Goal: Information Seeking & Learning: Find specific page/section

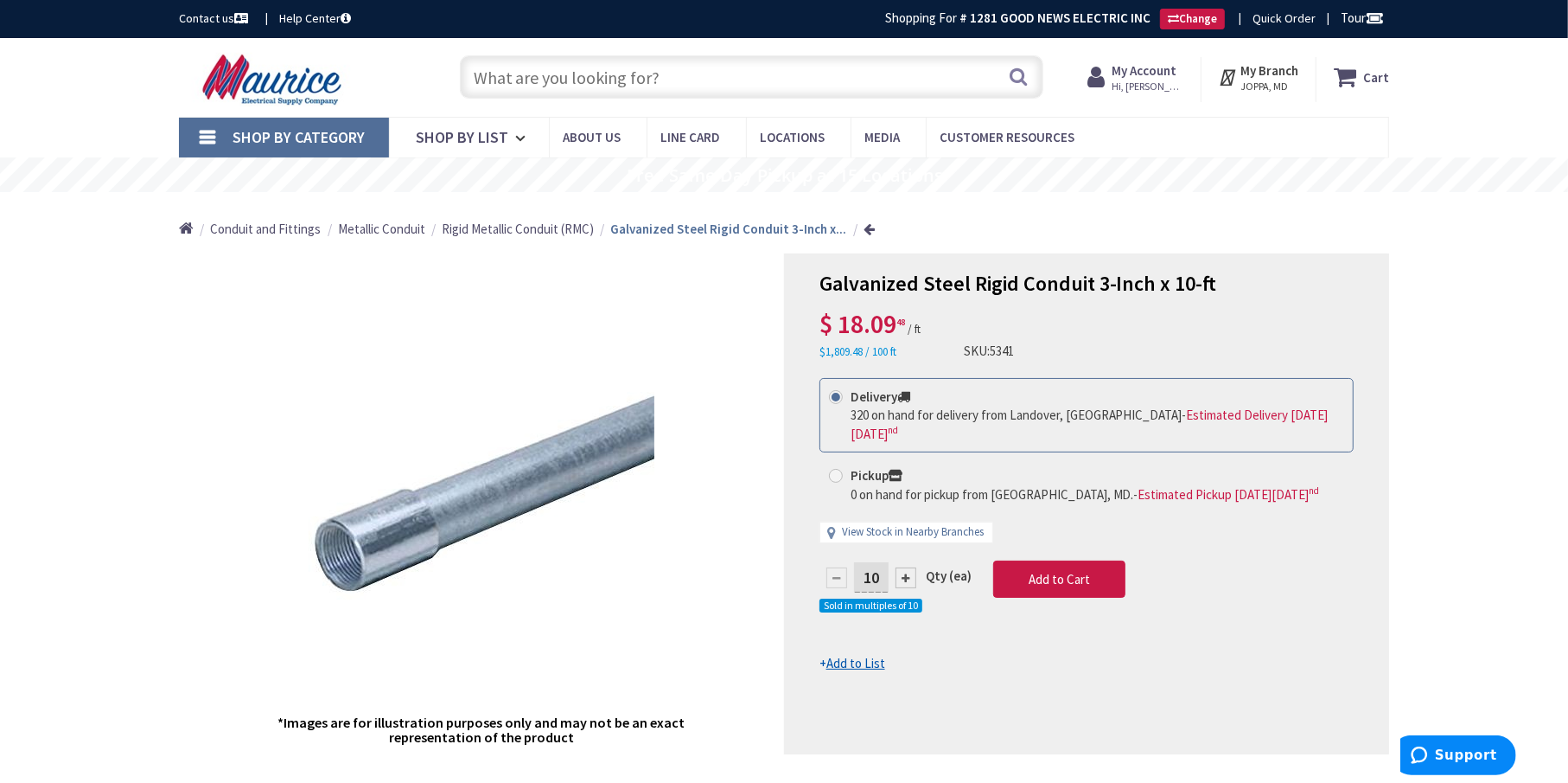
click at [510, 71] on input "text" at bounding box center [752, 76] width 583 height 43
click at [554, 72] on input "text" at bounding box center [752, 76] width 583 height 43
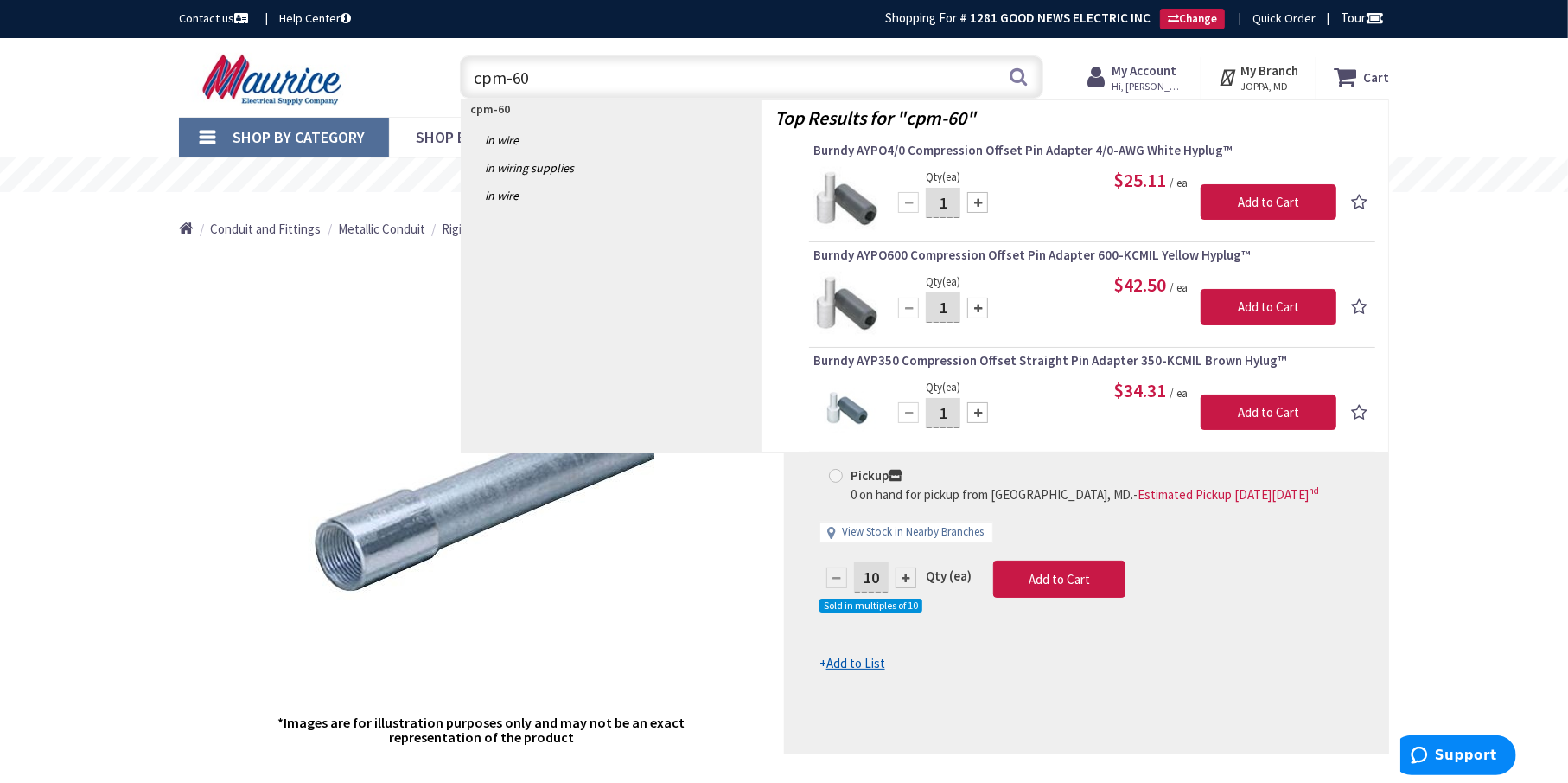
type input "cpm-600"
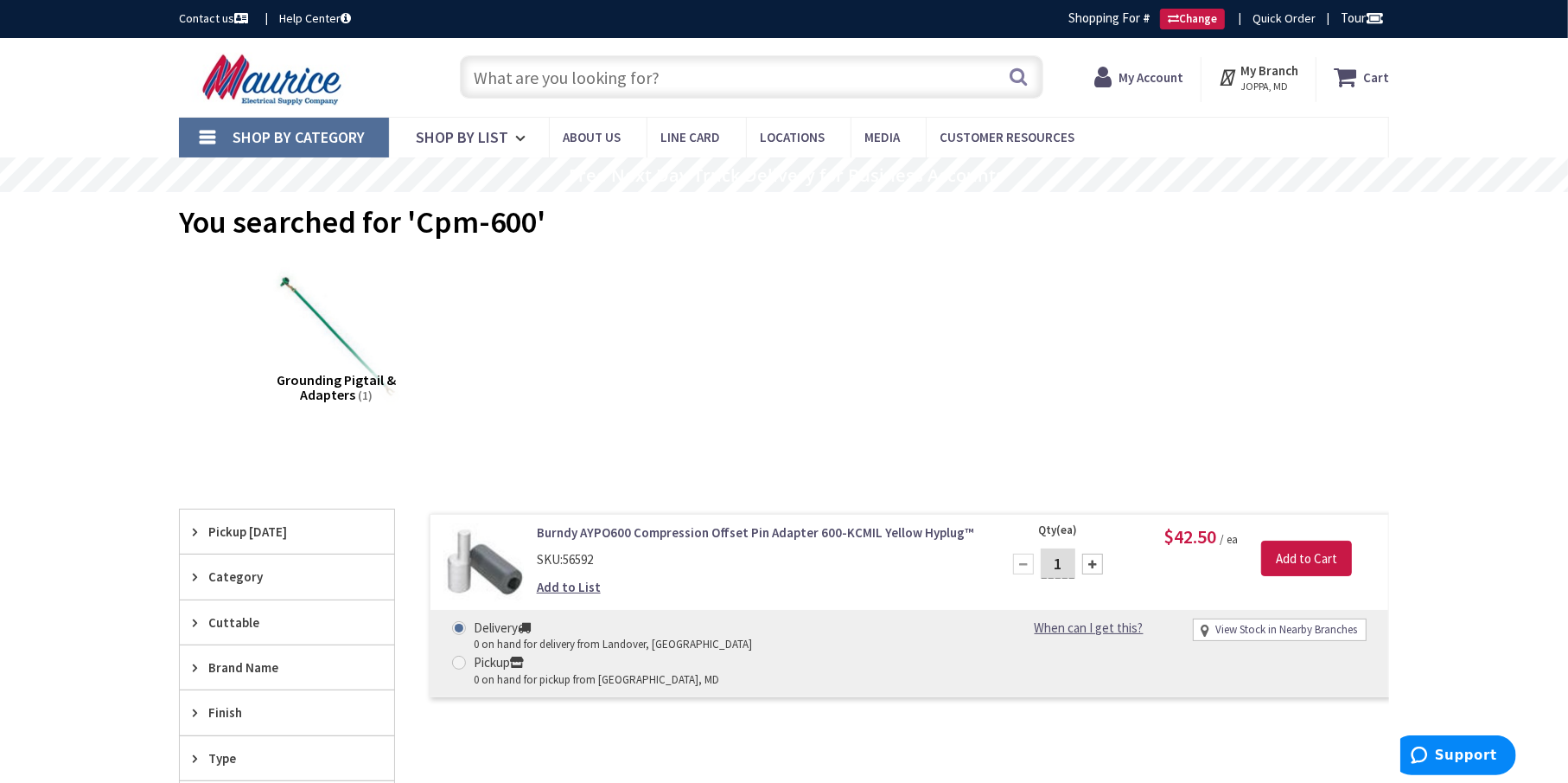
click at [628, 530] on link "Burndy AYPO600 Compression Offset Pin Adapter 600-KCMIL Yellow Hyplug™" at bounding box center [757, 532] width 440 height 18
